Goal: Navigation & Orientation: Find specific page/section

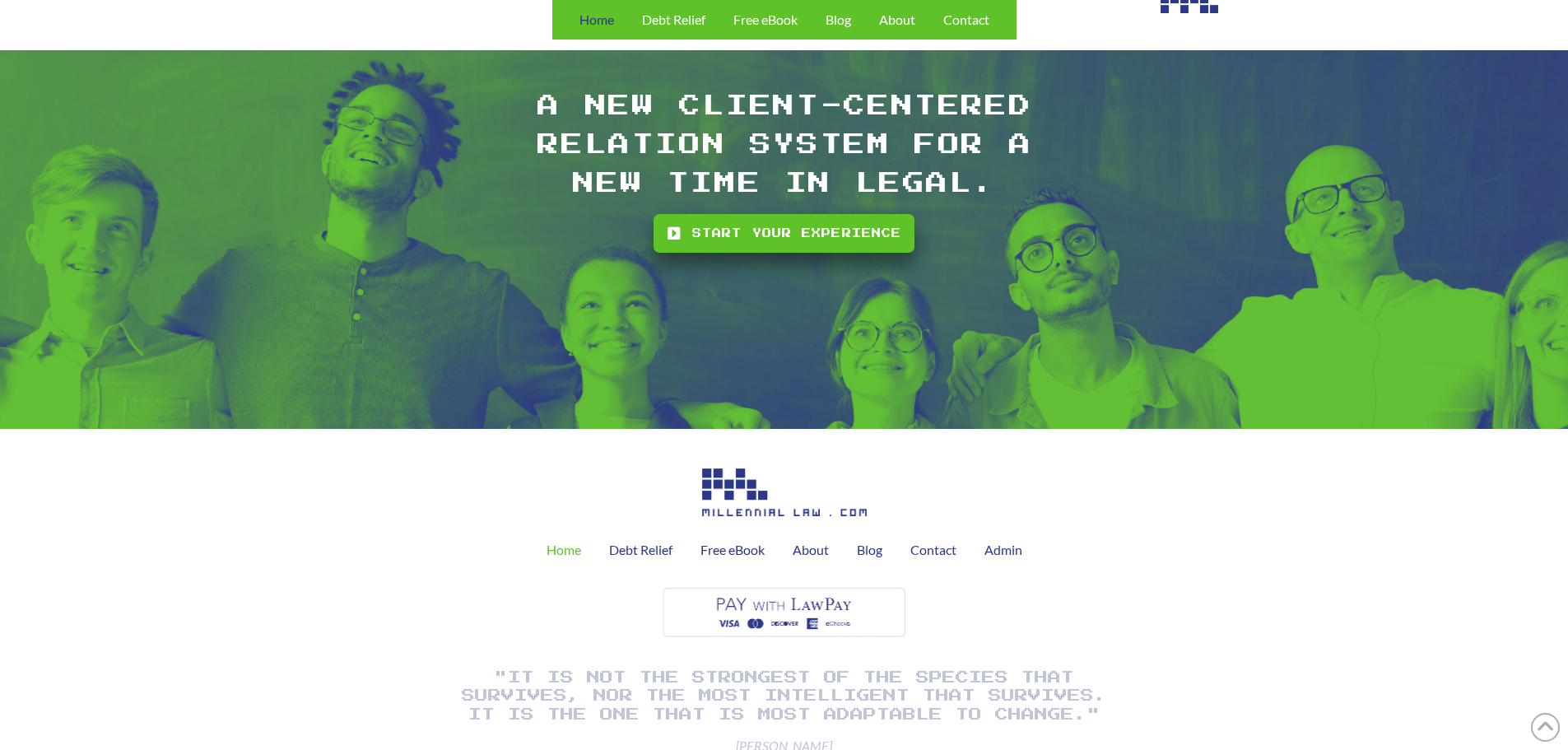
scroll to position [4727, 0]
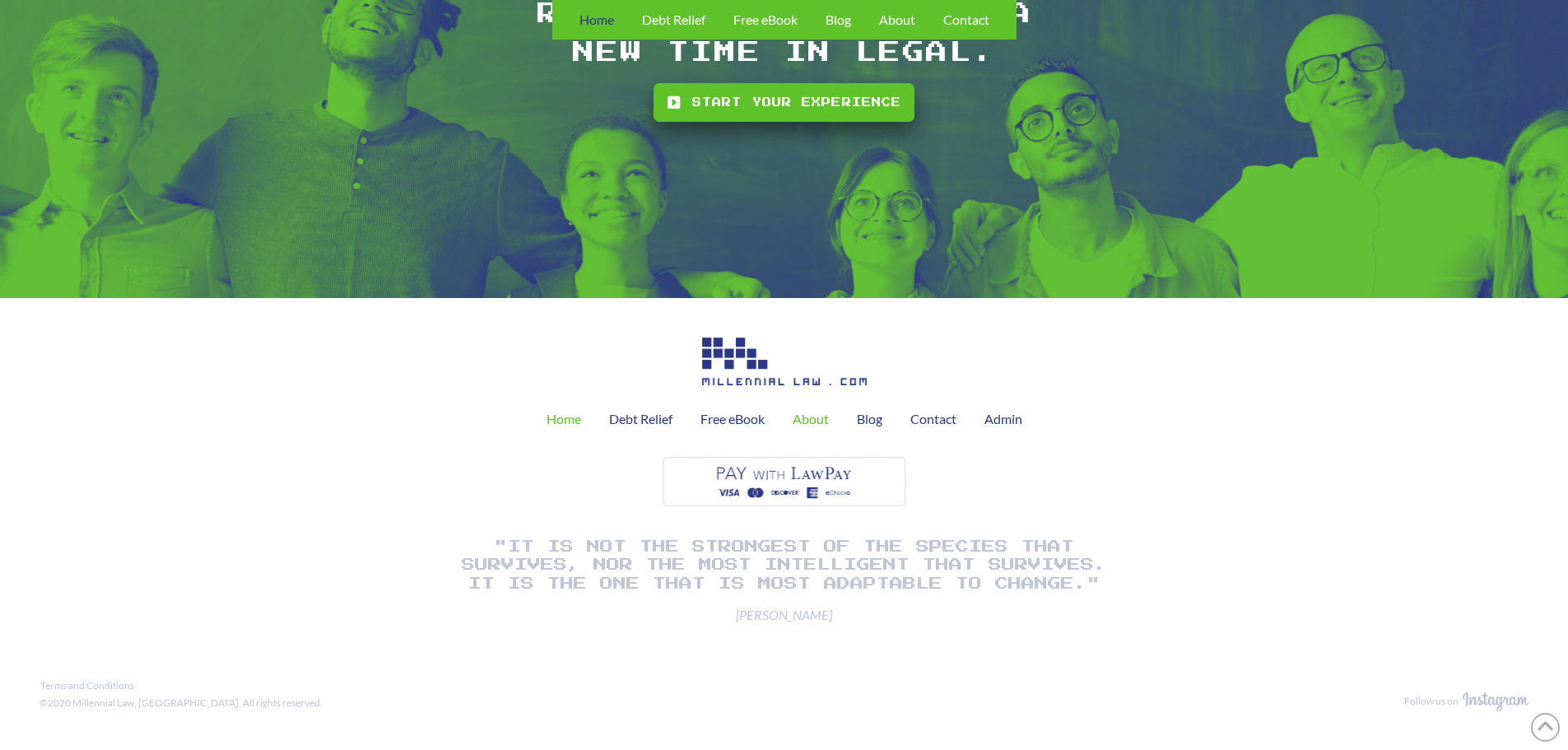
click at [816, 419] on span "About" at bounding box center [810, 418] width 36 height 13
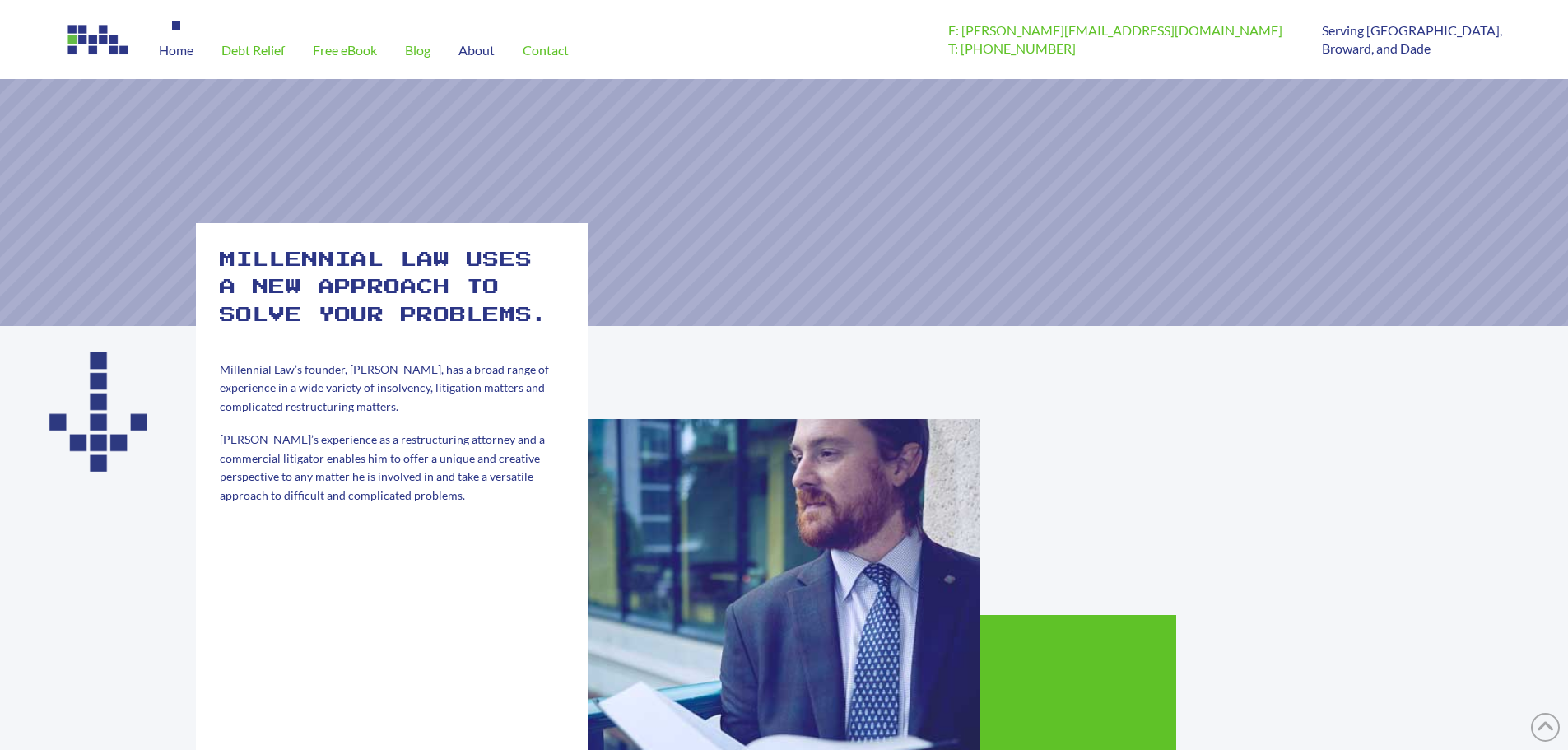
click at [198, 47] on div "Home" at bounding box center [176, 50] width 62 height 58
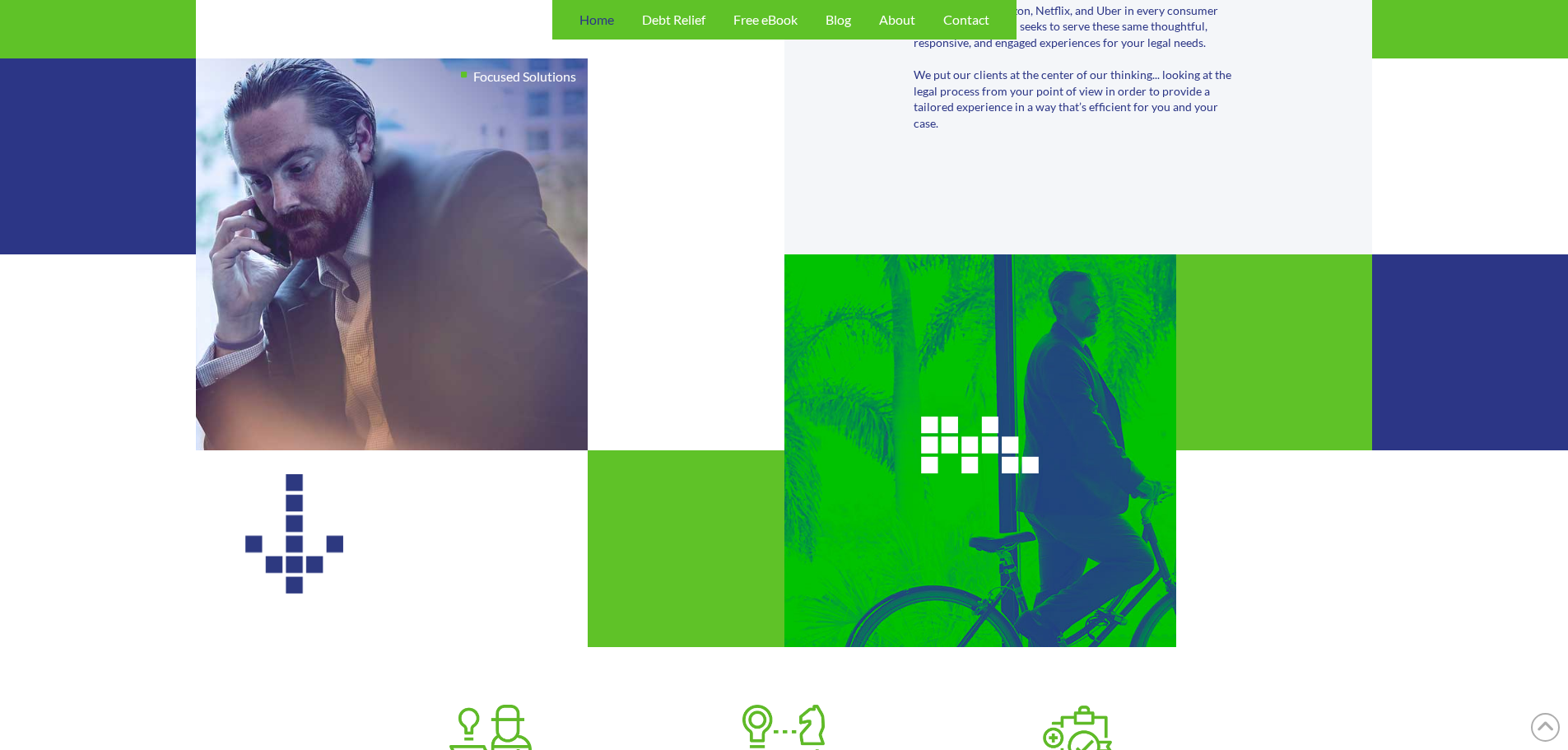
scroll to position [741, 0]
